Goal: Information Seeking & Learning: Learn about a topic

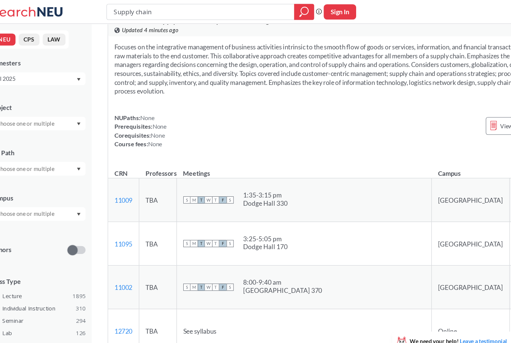
scroll to position [1538, 0]
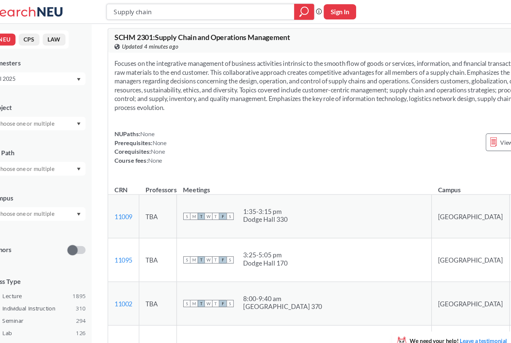
click at [250, 13] on input "Supply chain" at bounding box center [202, 11] width 164 height 13
type input "S"
type input "Coop"
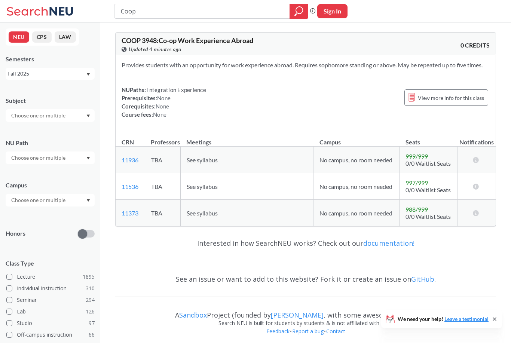
click at [84, 79] on div "Fall 2025" at bounding box center [50, 74] width 89 height 12
click at [79, 90] on div "Fall 2025" at bounding box center [52, 90] width 84 height 8
click at [18, 40] on button "NEU" at bounding box center [19, 36] width 21 height 11
click at [261, 9] on input "Coop" at bounding box center [202, 11] width 164 height 13
type input "Co-op"
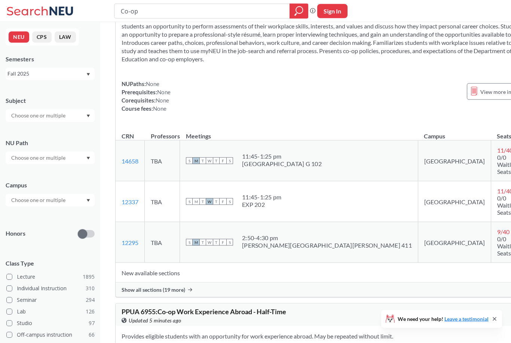
scroll to position [7204, 0]
click at [467, 99] on div "View more info for this class" at bounding box center [509, 91] width 84 height 16
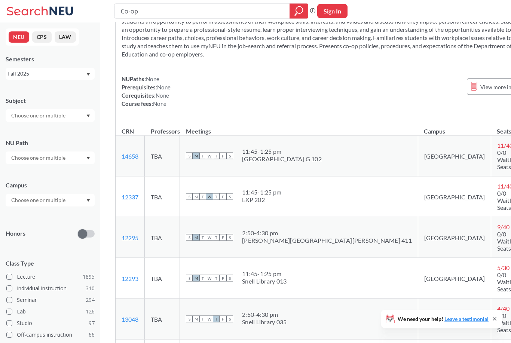
scroll to position [7273, 0]
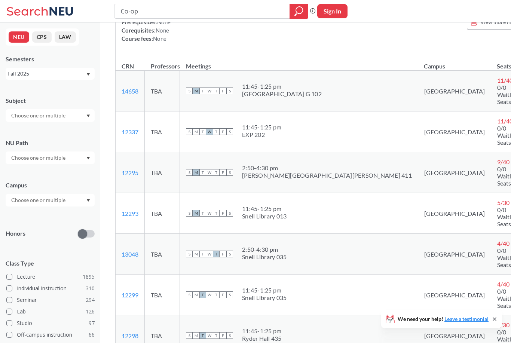
click at [132, 111] on td "14658 View this section on Banner." at bounding box center [130, 91] width 29 height 41
click at [140, 111] on td "14658 View this section on Banner." at bounding box center [130, 91] width 29 height 41
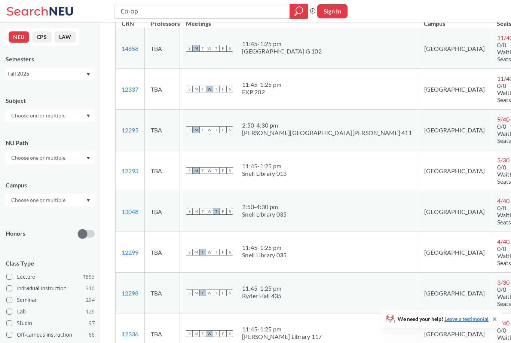
scroll to position [7316, 0]
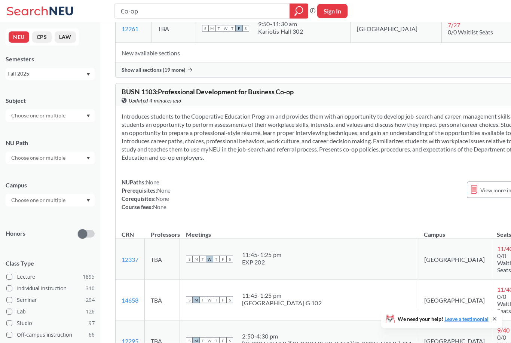
scroll to position [7217, 0]
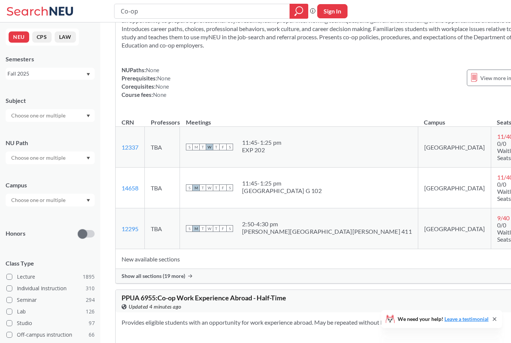
click at [330, 111] on div "Introduces students to the Cooperative Education Program and provides them with…" at bounding box center [337, 52] width 442 height 117
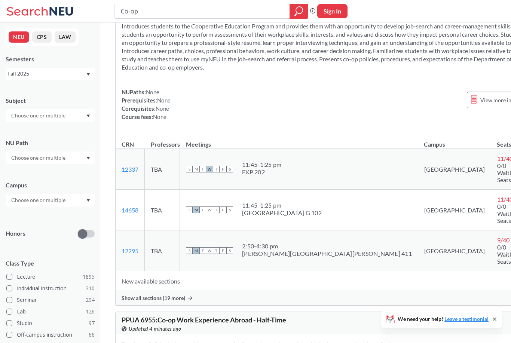
scroll to position [7195, 0]
click at [133, 173] on link "12337" at bounding box center [130, 169] width 17 height 7
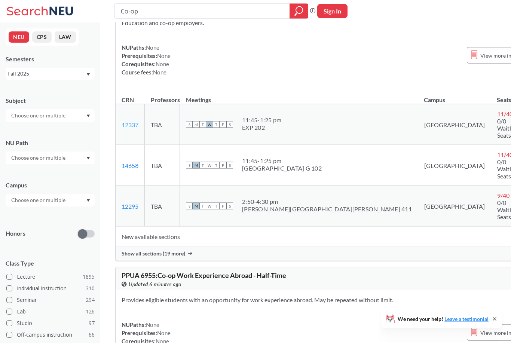
scroll to position [7263, 0]
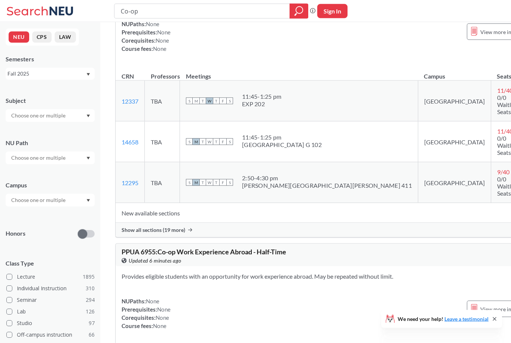
click at [183, 233] on span "Show all sections (19 more)" at bounding box center [154, 230] width 64 height 7
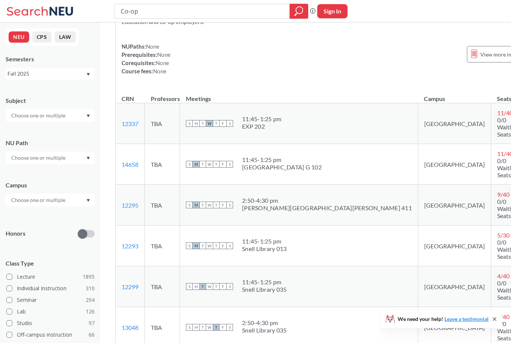
scroll to position [7233, 0]
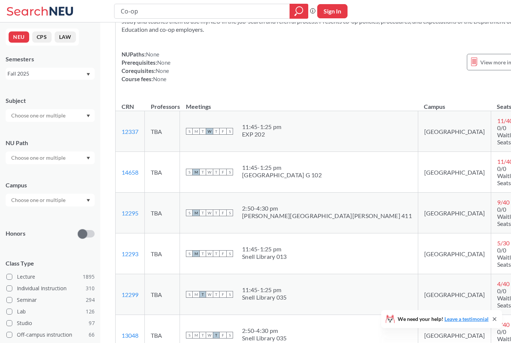
click at [150, 1] on div "Co-op Phrase search guarantees the exact search appears in the results. Ex. If …" at bounding box center [255, 11] width 511 height 22
